Goal: Task Accomplishment & Management: Use online tool/utility

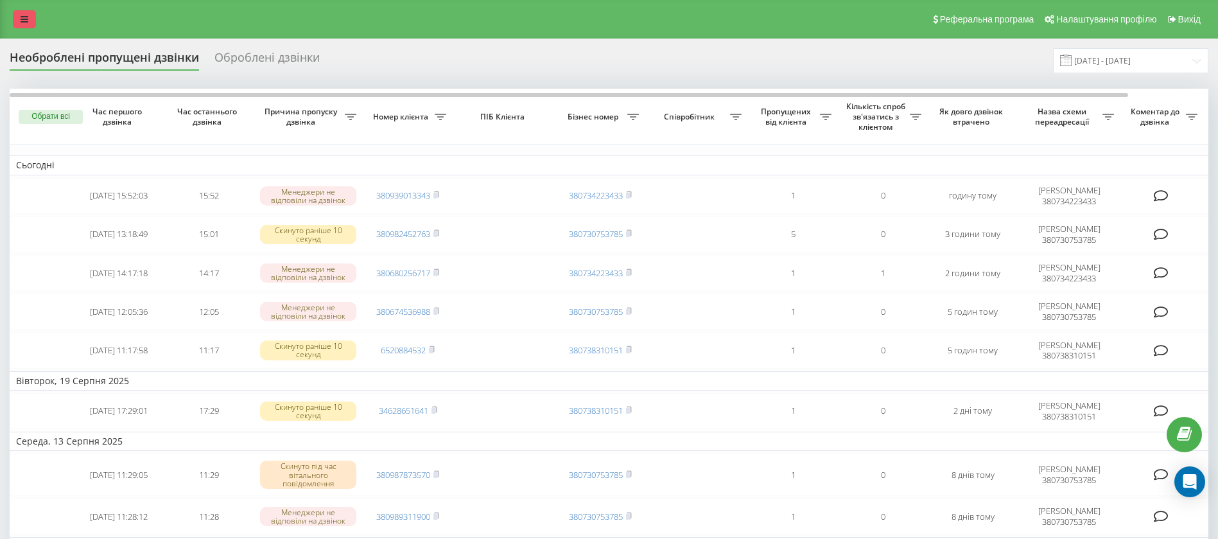
click at [22, 15] on icon at bounding box center [25, 19] width 8 height 9
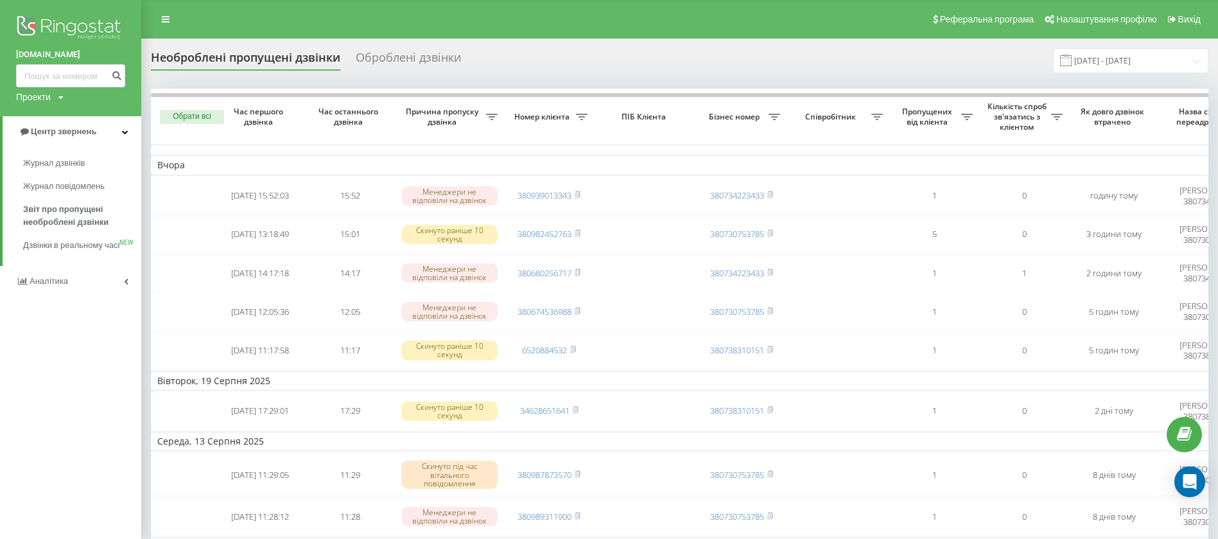
click at [64, 266] on div "Журнал дзвінків Журнал повідомлень Звіт про пропущені необроблені дзвінки Дзвін…" at bounding box center [70, 206] width 141 height 119
click at [69, 297] on link "Аналiтика" at bounding box center [70, 281] width 141 height 31
click at [46, 210] on span "Співробітники у реальному часі" at bounding box center [72, 200] width 98 height 26
